Goal: Task Accomplishment & Management: Manage account settings

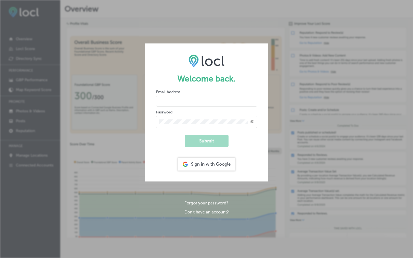
click at [215, 166] on div "Sign in with Google" at bounding box center [206, 164] width 57 height 13
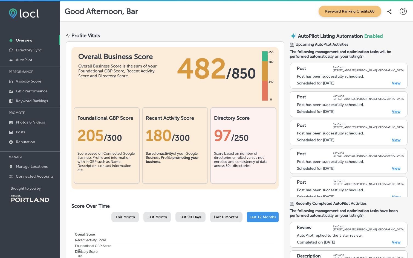
click at [254, 143] on div "97 /250" at bounding box center [243, 136] width 59 height 18
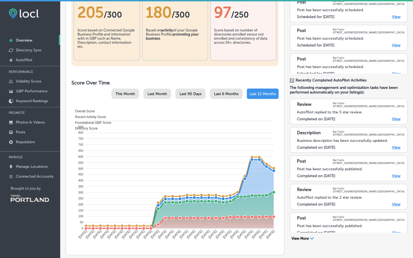
scroll to position [129, 0]
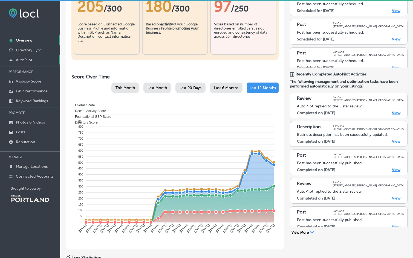
click at [24, 59] on p "AutoPilot" at bounding box center [24, 60] width 16 height 5
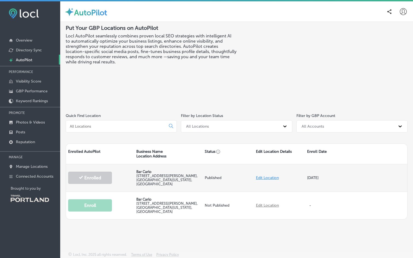
click at [141, 176] on label "[STREET_ADDRESS][PERSON_NAME][US_STATE]" at bounding box center [166, 180] width 61 height 12
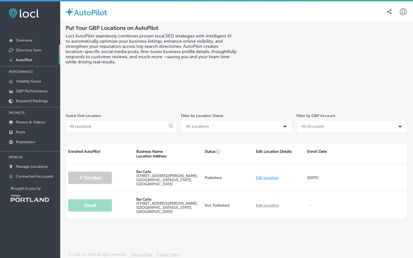
click at [38, 50] on p "Directory Sync" at bounding box center [29, 50] width 26 height 5
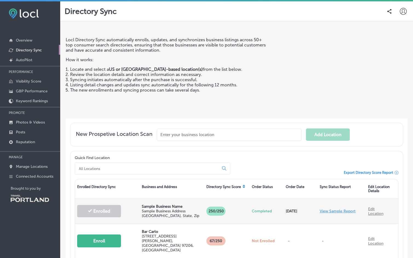
click at [328, 211] on link "View Sample Report" at bounding box center [338, 211] width 36 height 5
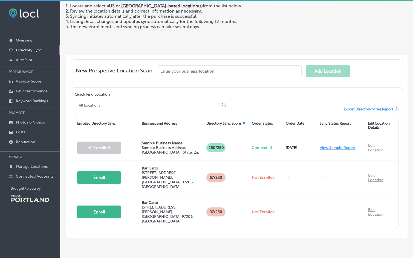
scroll to position [63, 0]
click at [28, 39] on p "Overview" at bounding box center [24, 40] width 16 height 5
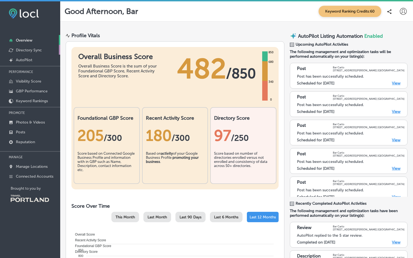
click at [31, 50] on p "Directory Sync" at bounding box center [29, 50] width 26 height 5
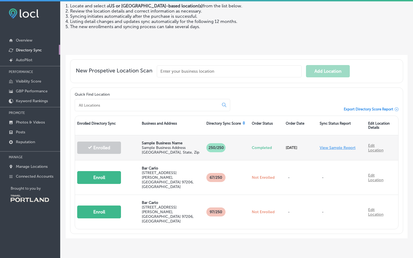
scroll to position [63, 0]
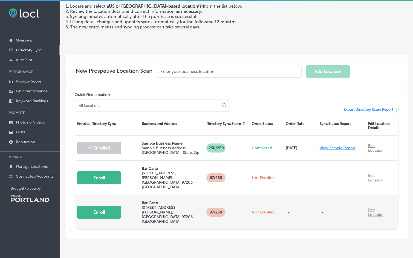
click at [95, 206] on button "Enroll" at bounding box center [99, 212] width 44 height 13
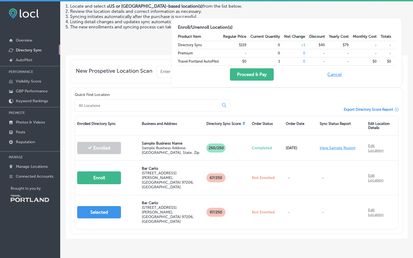
click at [83, 44] on div "Locl Directory Sync automatically enrolls, updates, and synchronizes business l…" at bounding box center [167, 12] width 202 height 77
click at [329, 75] on button "Cancel" at bounding box center [335, 74] width 18 height 12
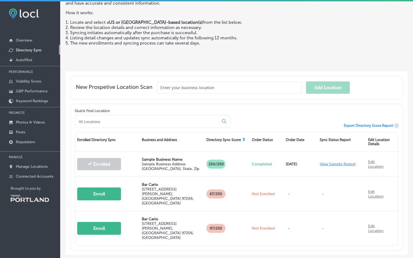
scroll to position [49, 0]
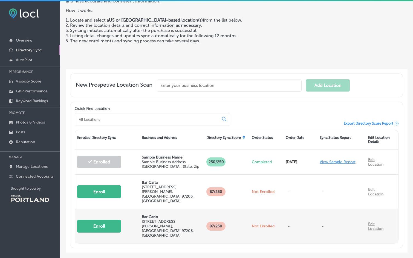
click at [109, 220] on button "Enroll" at bounding box center [99, 226] width 44 height 13
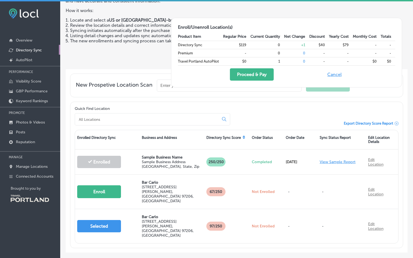
scroll to position [0, 0]
click at [237, 73] on button "Proceed & Pay" at bounding box center [252, 74] width 44 height 12
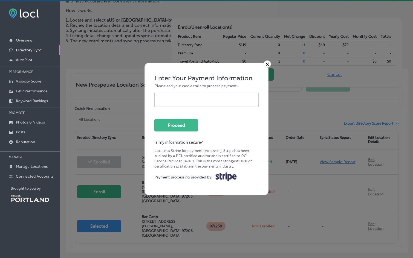
click at [268, 68] on link "×" at bounding box center [266, 63] width 7 height 7
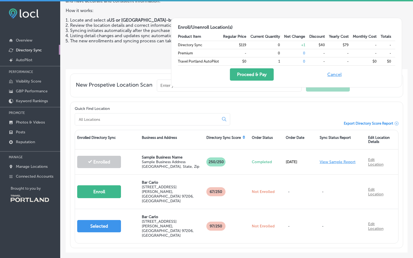
click at [109, 55] on div "Locl Directory Sync automatically enrolls, updates, and synchronizes business l…" at bounding box center [167, 26] width 202 height 77
click at [31, 126] on link "Photos & Videos" at bounding box center [30, 122] width 60 height 10
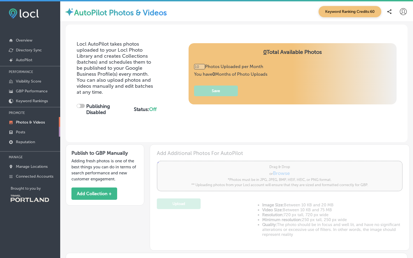
type input "0"
click at [16, 132] on p "Posts" at bounding box center [20, 132] width 9 height 5
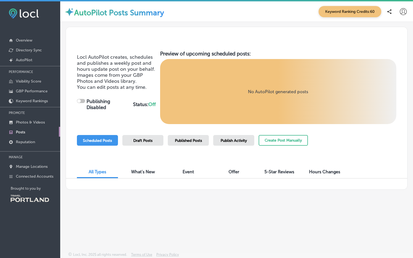
checkbox input "true"
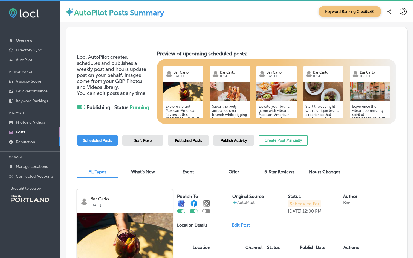
click at [24, 139] on link "Reputation" at bounding box center [30, 142] width 60 height 10
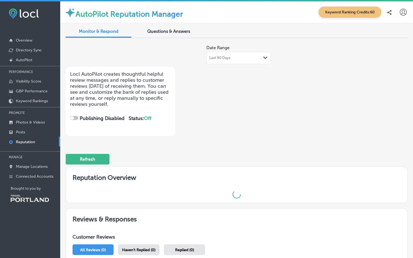
checkbox input "true"
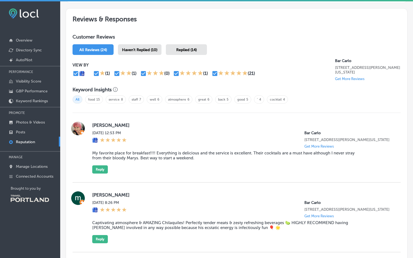
scroll to position [287, 0]
